Goal: Entertainment & Leisure: Consume media (video, audio)

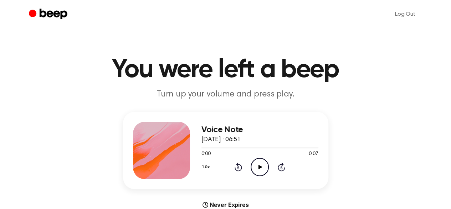
click at [262, 169] on icon "Play Audio" at bounding box center [260, 167] width 18 height 18
click at [262, 169] on icon "Pause Audio" at bounding box center [260, 167] width 18 height 18
click at [264, 168] on icon "Play Audio" at bounding box center [260, 167] width 18 height 18
click at [202, 146] on div at bounding box center [259, 147] width 117 height 6
click at [262, 165] on icon "Play Audio" at bounding box center [260, 167] width 18 height 18
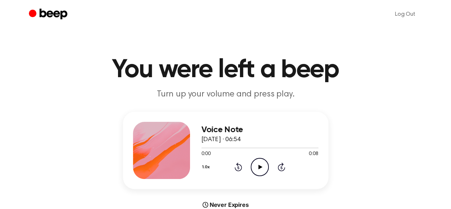
click at [256, 161] on icon "Play Audio" at bounding box center [260, 167] width 18 height 18
click at [265, 168] on icon "Play Audio" at bounding box center [260, 167] width 18 height 18
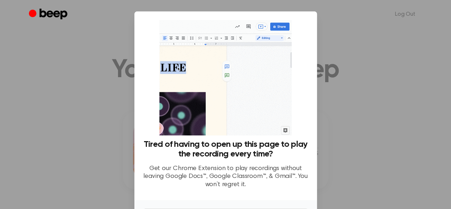
click at [396, 131] on div at bounding box center [225, 104] width 451 height 209
drag, startPoint x: 181, startPoint y: 18, endPoint x: 160, endPoint y: -1, distance: 28.8
drag, startPoint x: 264, startPoint y: 193, endPoint x: 263, endPoint y: 176, distance: 17.2
click at [264, 193] on div "Tired of having to open up this page to play the recording every time? Get our …" at bounding box center [225, 166] width 165 height 55
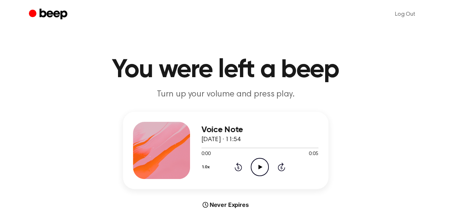
click at [257, 161] on icon "Play Audio" at bounding box center [260, 167] width 18 height 18
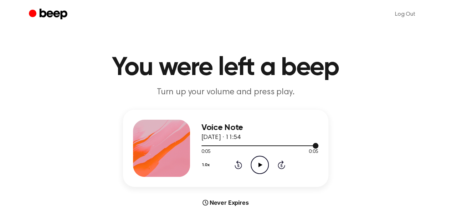
scroll to position [36, 0]
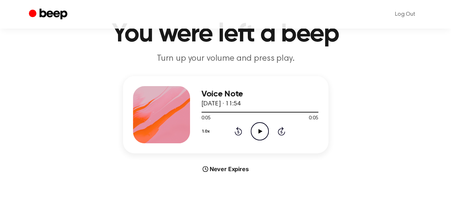
click at [263, 131] on icon "Play Audio" at bounding box center [260, 131] width 18 height 18
